Goal: Check status: Check status

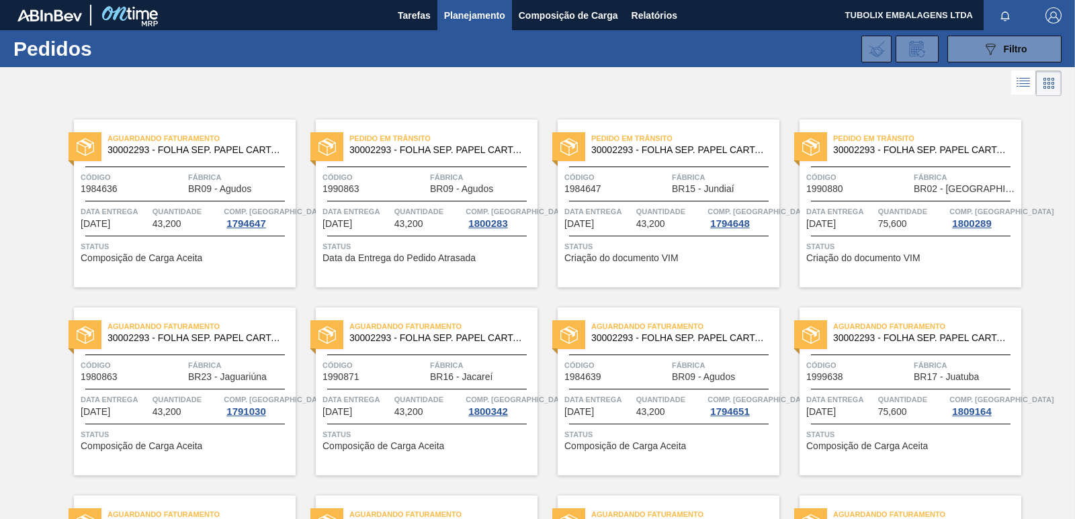
click at [339, 100] on div "Pedido em Trânsito 30002293 - FOLHA SEP. PAPEL CARTAO 1200x1000M 350g Código 19…" at bounding box center [417, 193] width 242 height 188
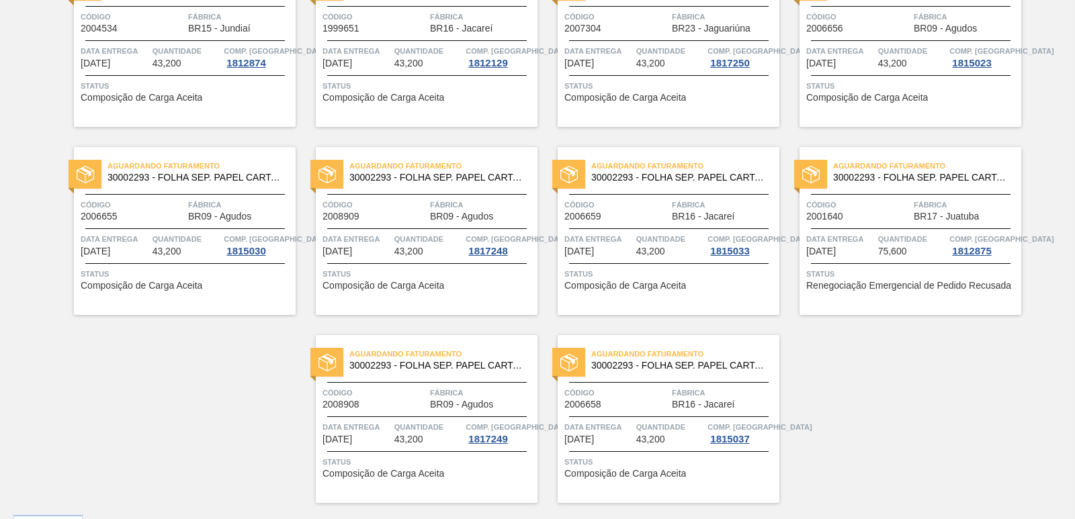
scroll to position [2075, 0]
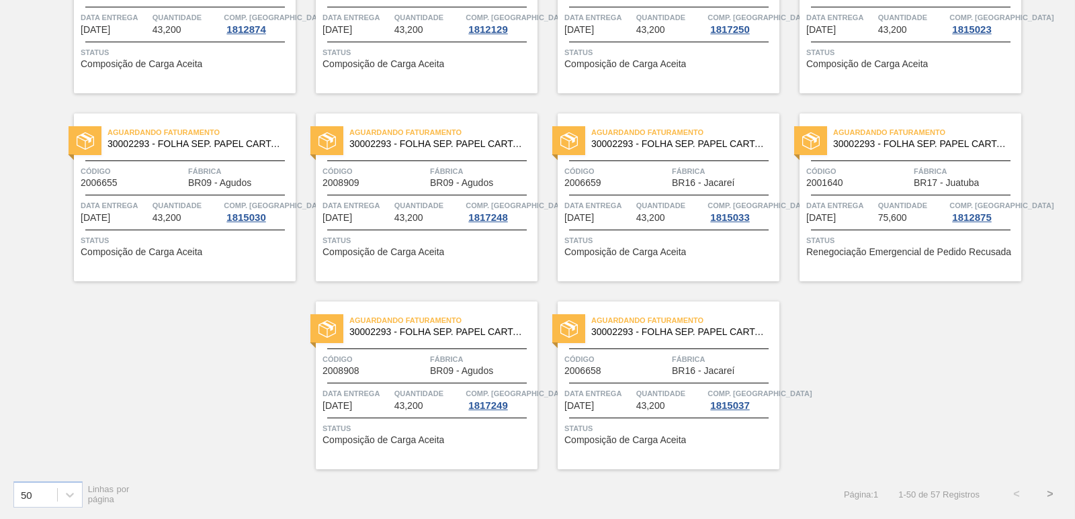
click at [1047, 498] on button ">" at bounding box center [1050, 495] width 34 height 34
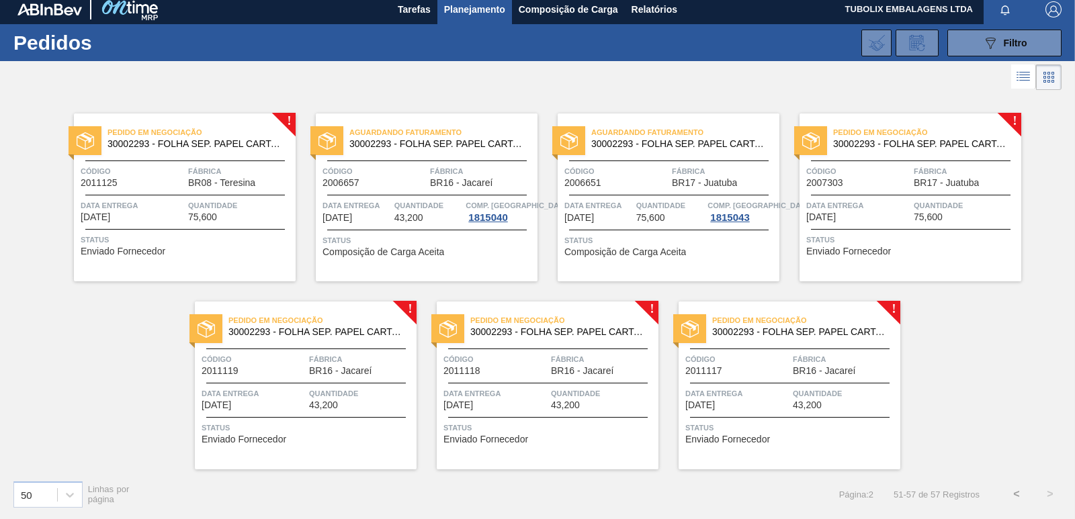
scroll to position [6, 0]
click at [245, 167] on span "Fábrica" at bounding box center [240, 171] width 104 height 13
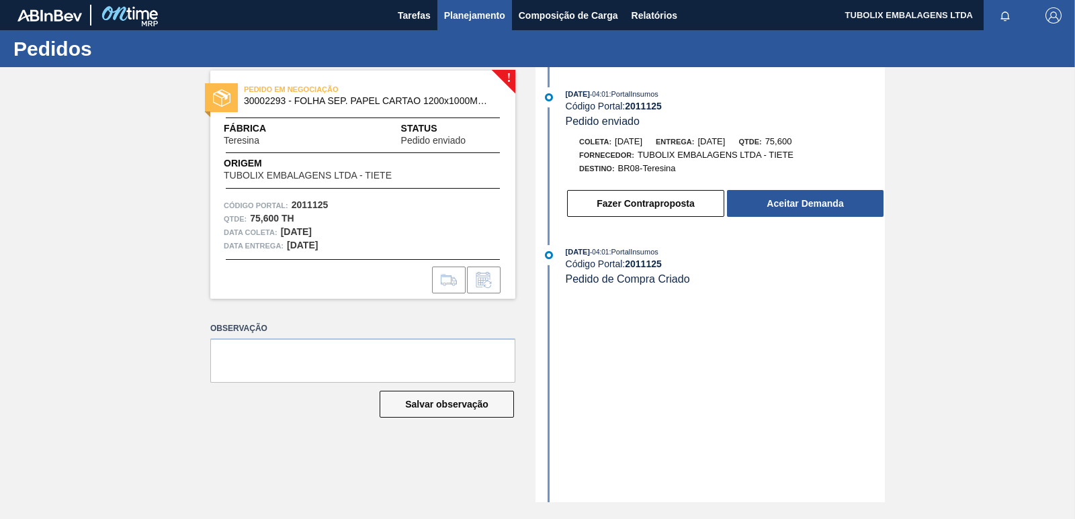
click at [475, 18] on span "Planejamento" at bounding box center [474, 15] width 61 height 16
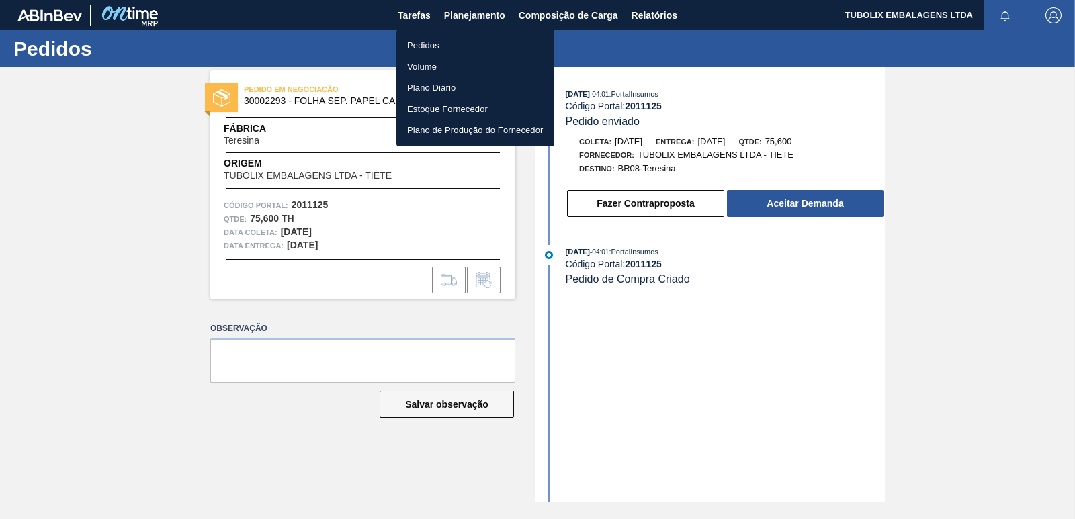
click at [431, 38] on li "Pedidos" at bounding box center [475, 45] width 158 height 21
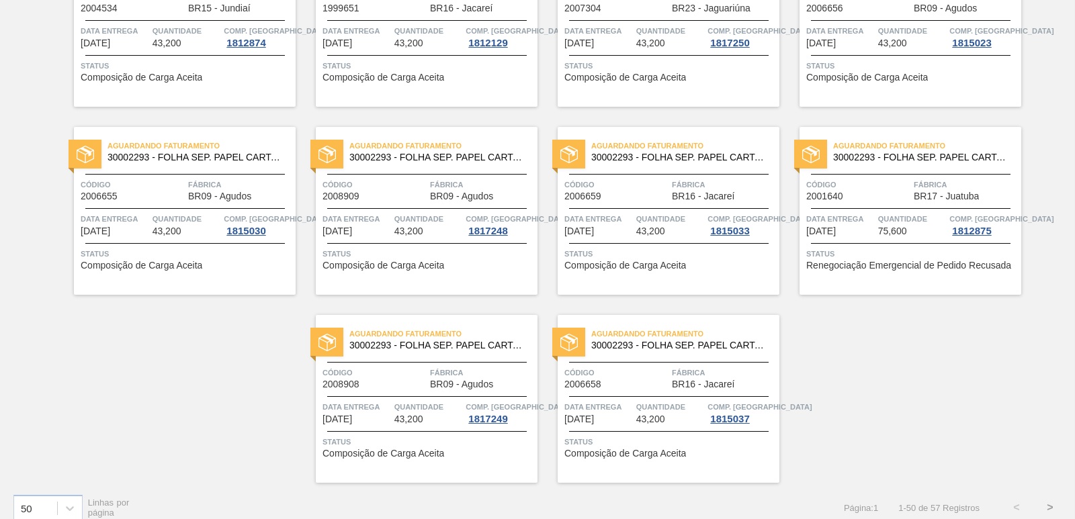
scroll to position [2075, 0]
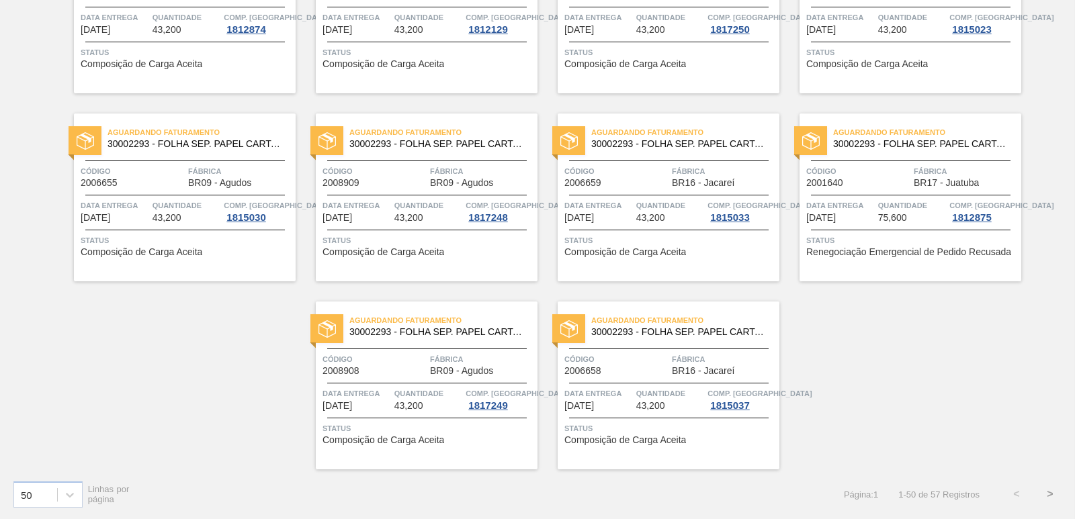
click at [1049, 491] on button ">" at bounding box center [1050, 495] width 34 height 34
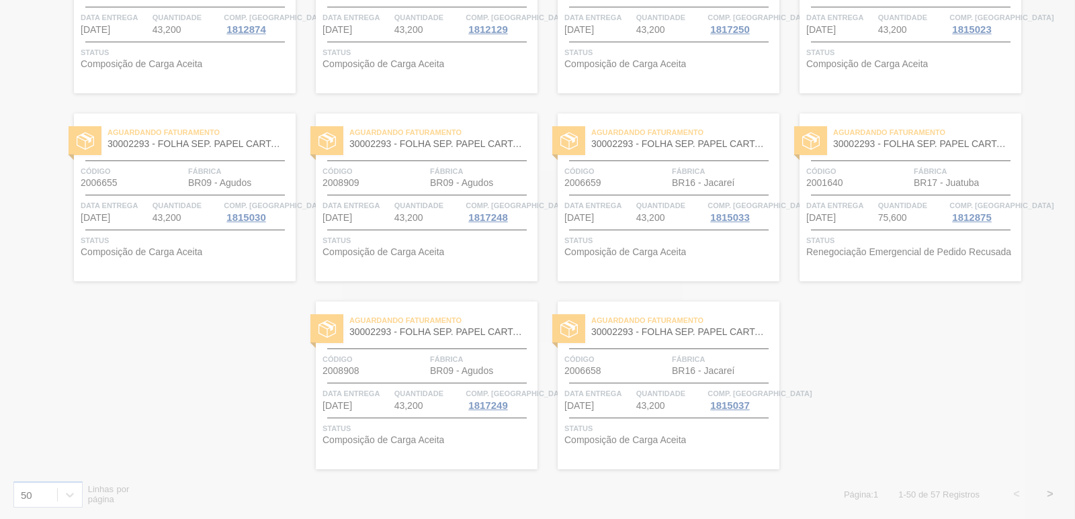
scroll to position [6, 0]
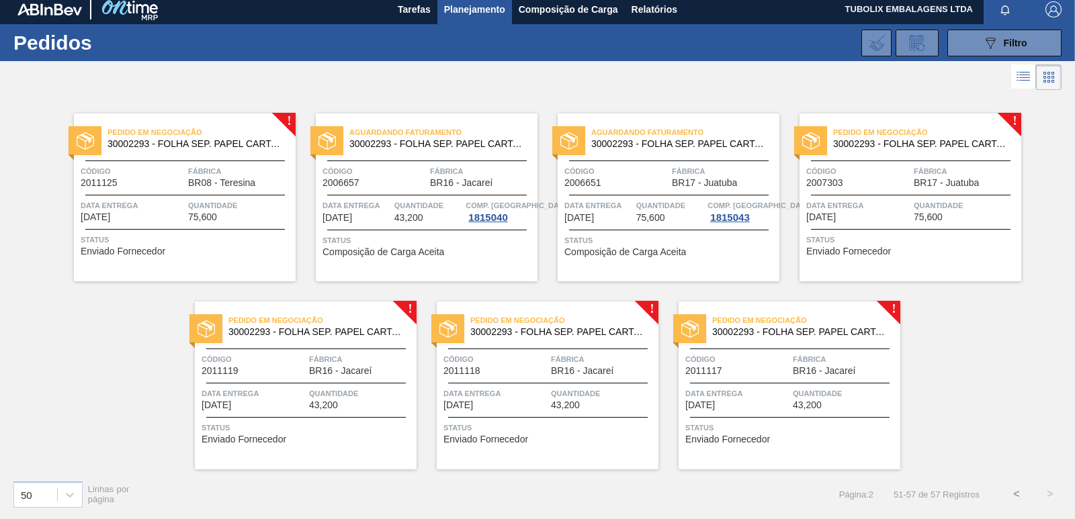
click at [383, 359] on span "Fábrica" at bounding box center [361, 359] width 104 height 13
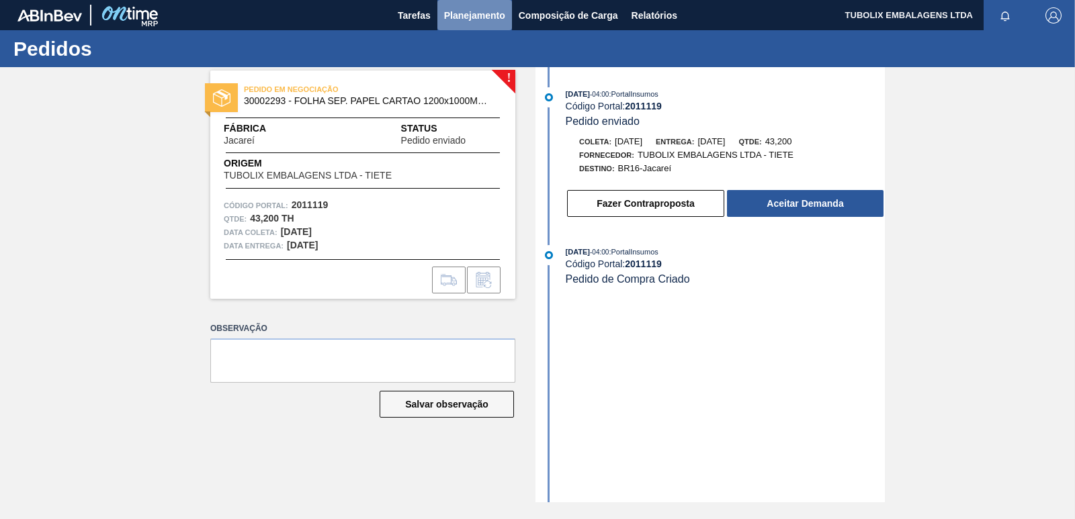
click at [474, 11] on span "Planejamento" at bounding box center [474, 15] width 61 height 16
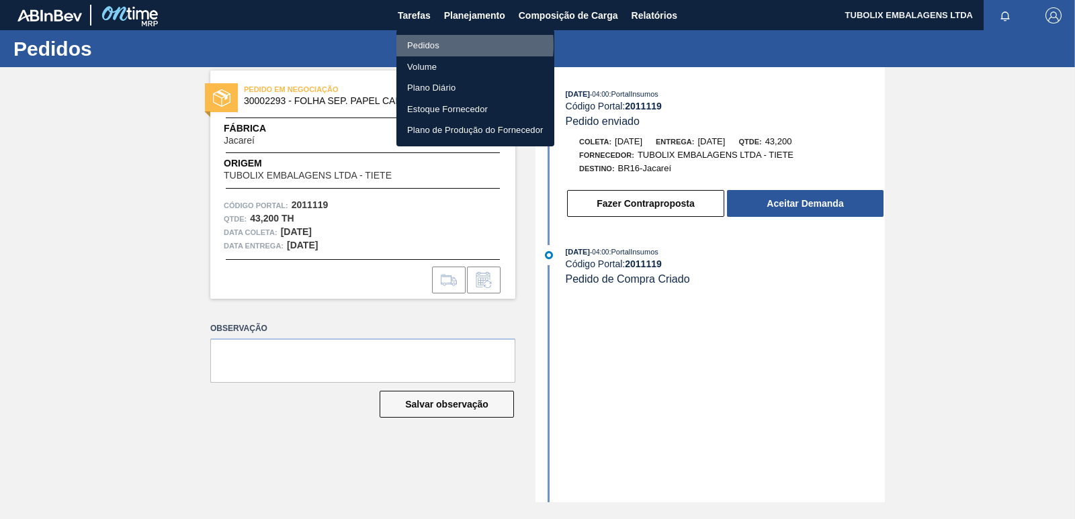
click at [433, 45] on li "Pedidos" at bounding box center [475, 45] width 158 height 21
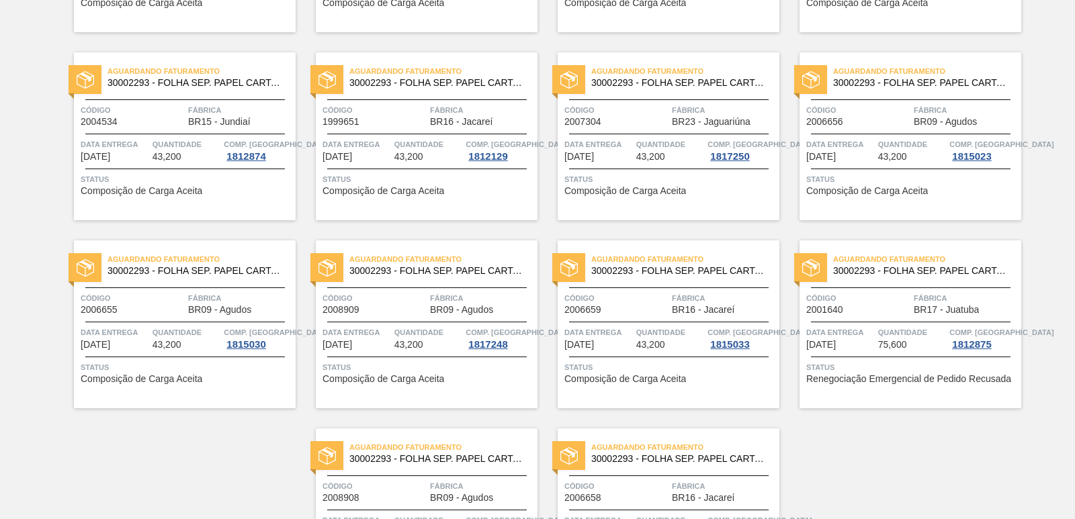
scroll to position [2075, 0]
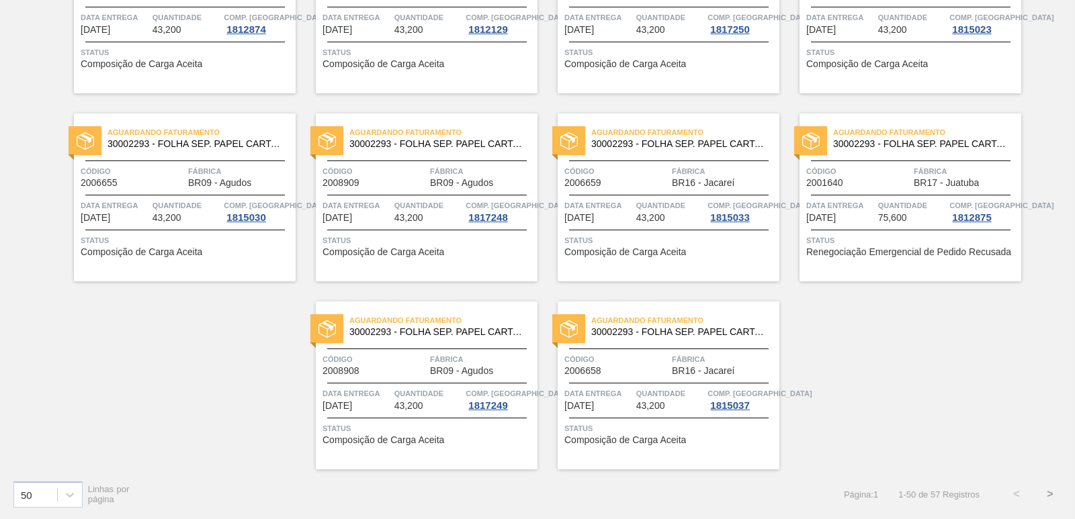
click at [1050, 494] on button ">" at bounding box center [1050, 495] width 34 height 34
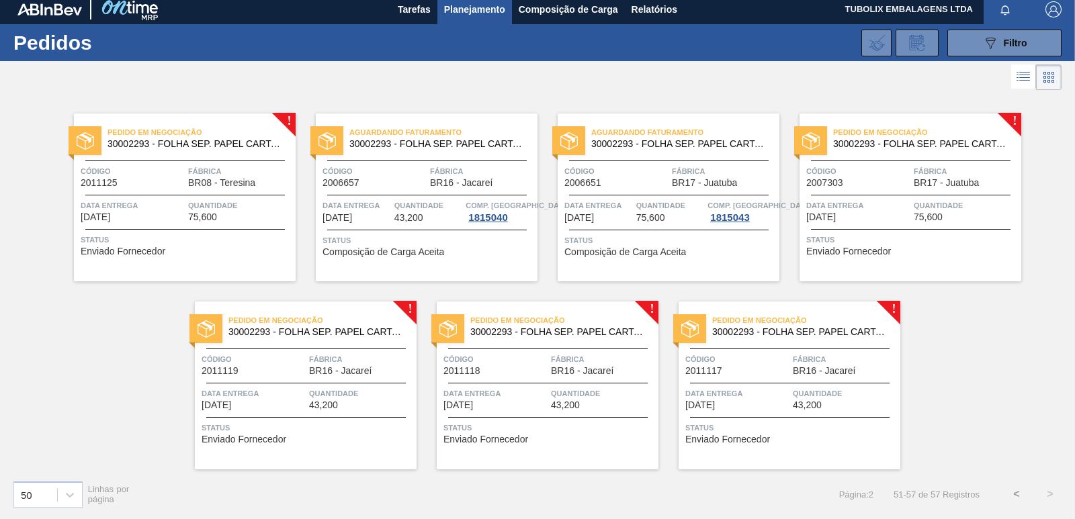
scroll to position [6, 0]
click at [251, 190] on div "Pedido em Negociação 30002293 - FOLHA SEP. PAPEL CARTAO 1200x1000M 350g Código …" at bounding box center [185, 198] width 222 height 168
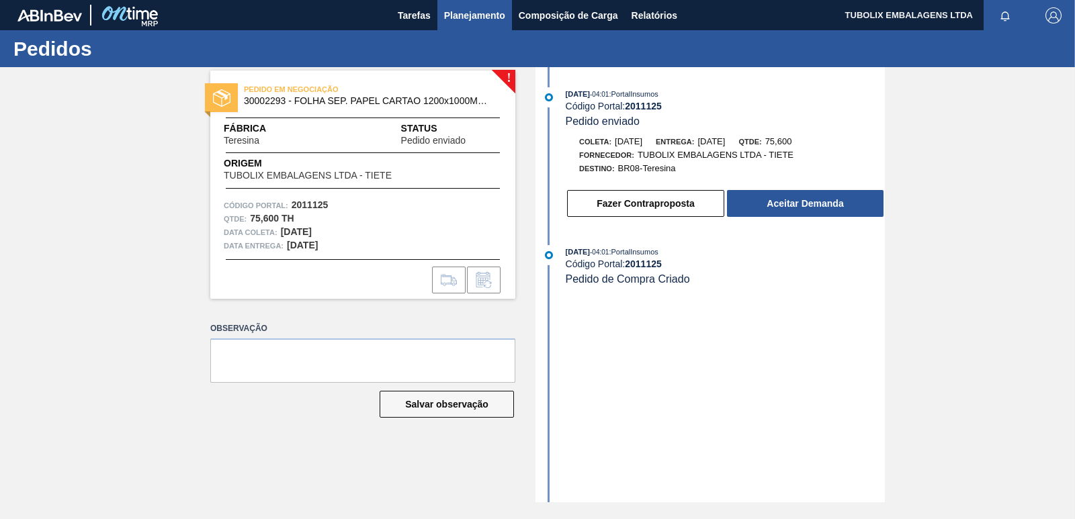
click at [475, 19] on span "Planejamento" at bounding box center [474, 15] width 61 height 16
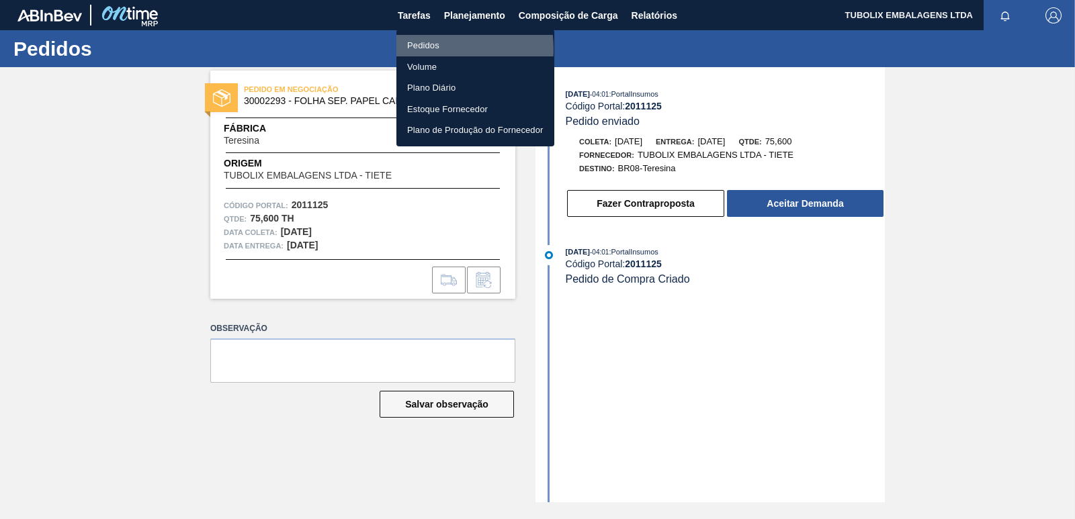
click at [431, 49] on li "Pedidos" at bounding box center [475, 45] width 158 height 21
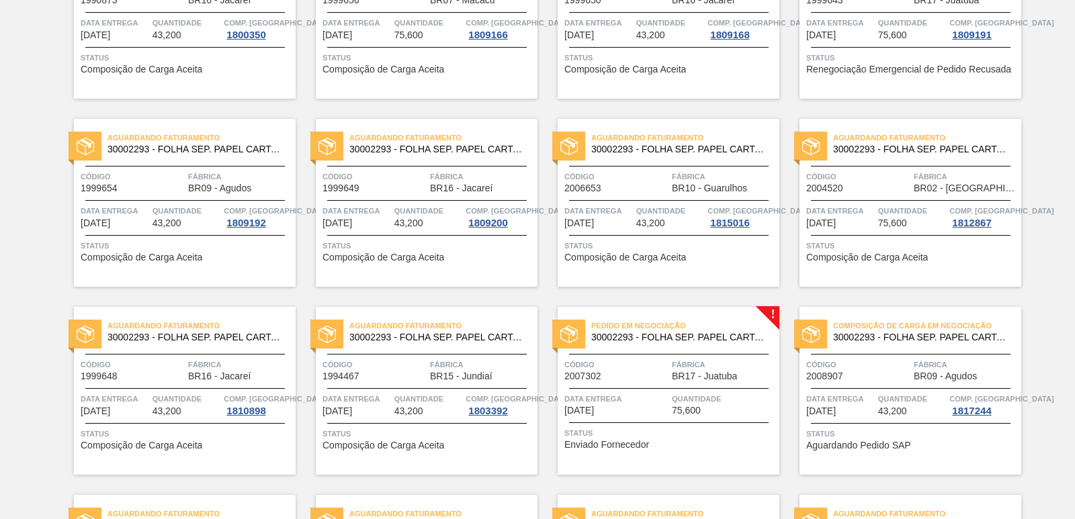
scroll to position [1209, 0]
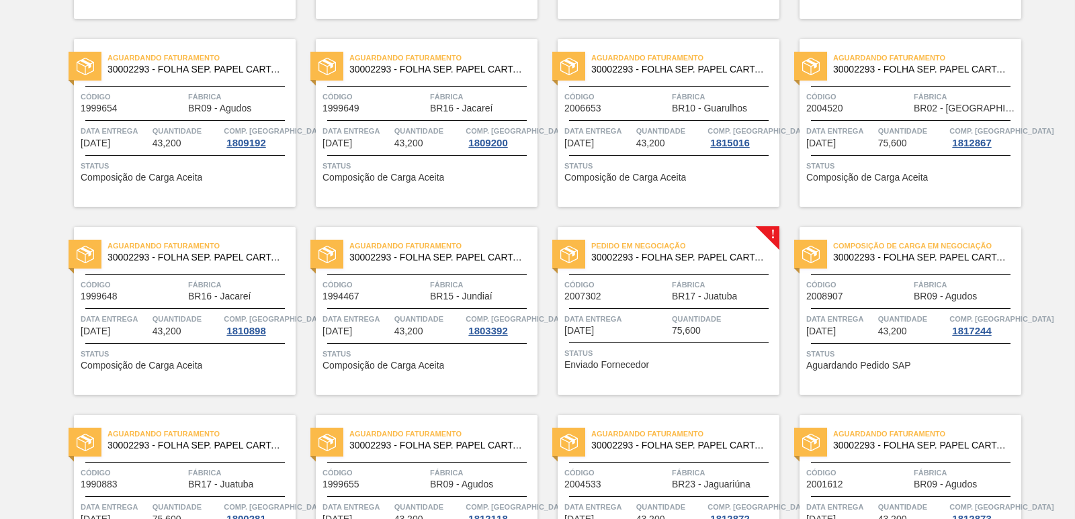
click at [918, 262] on span "30002293 - FOLHA SEP. PAPEL CARTAO 1200x1000M 350g" at bounding box center [921, 258] width 177 height 10
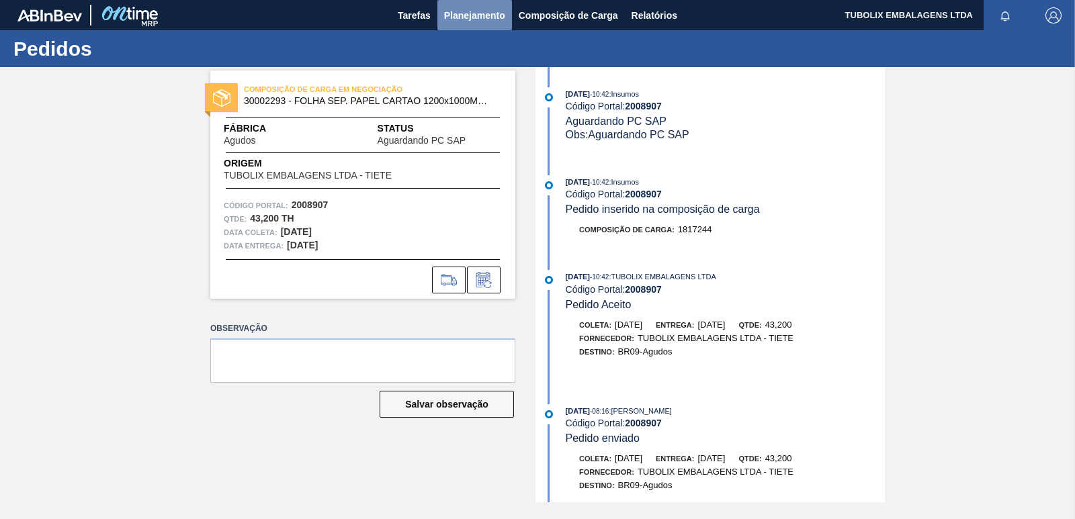
click at [466, 13] on span "Planejamento" at bounding box center [474, 15] width 61 height 16
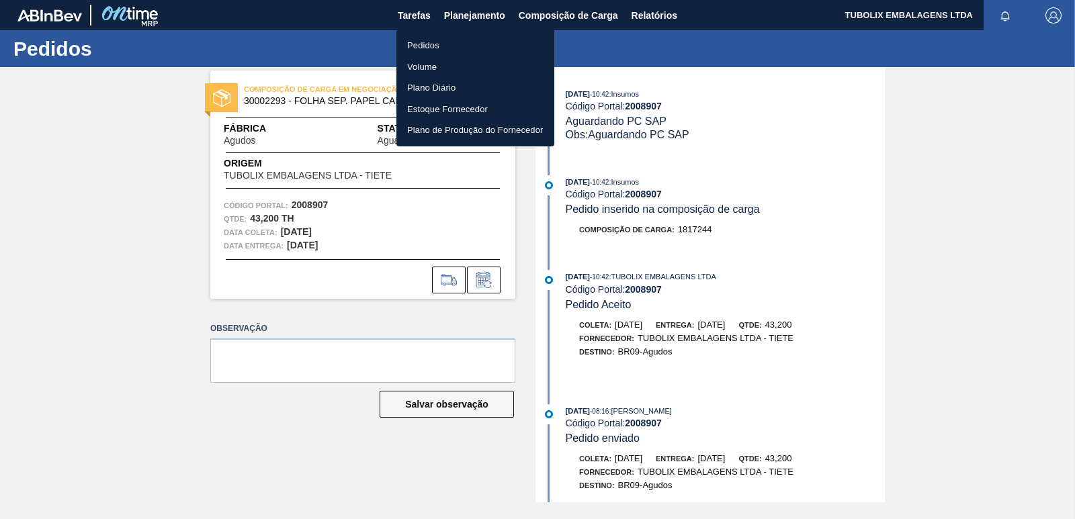
click at [404, 50] on li "Pedidos" at bounding box center [475, 45] width 158 height 21
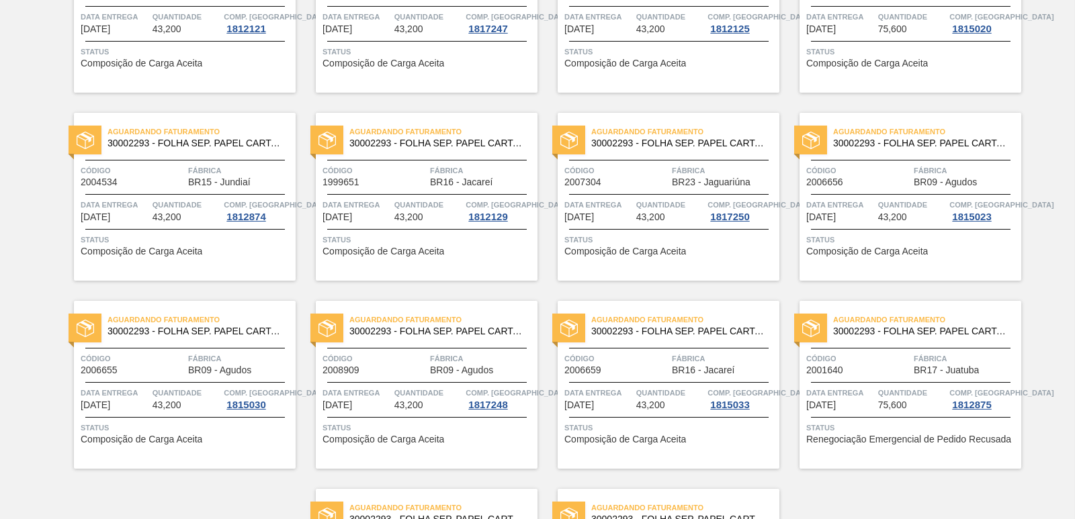
scroll to position [2075, 0]
